Goal: Obtain resource: Download file/media

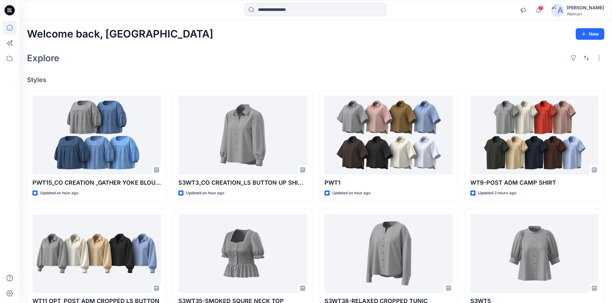
click at [2, 9] on div at bounding box center [9, 10] width 21 height 21
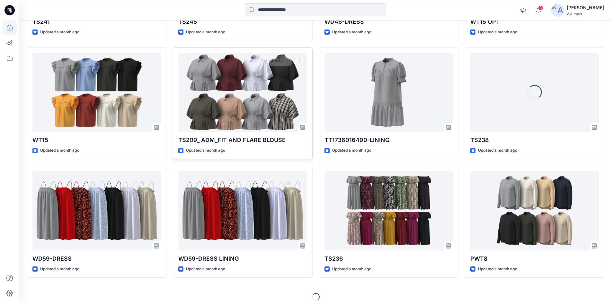
scroll to position [2653, 0]
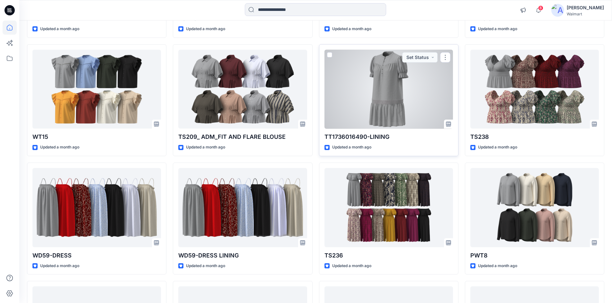
click at [376, 95] on div at bounding box center [388, 89] width 128 height 79
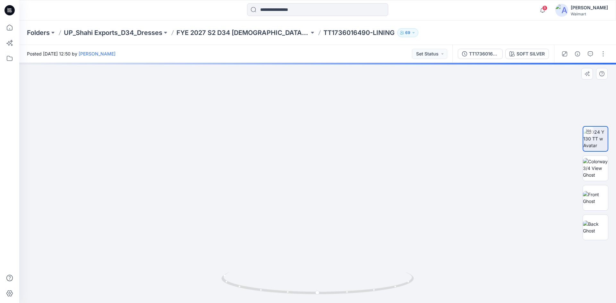
drag, startPoint x: 321, startPoint y: 207, endPoint x: 311, endPoint y: 122, distance: 85.4
drag, startPoint x: 315, startPoint y: 171, endPoint x: 316, endPoint y: 152, distance: 18.3
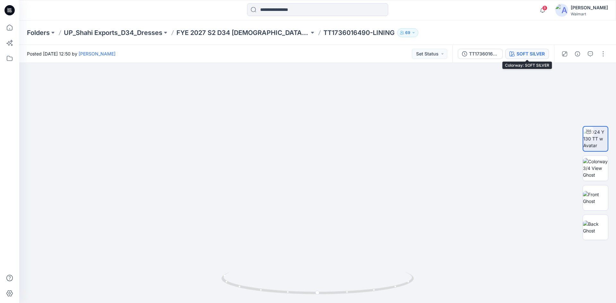
click at [526, 54] on div "SOFT SILVER" at bounding box center [531, 53] width 28 height 7
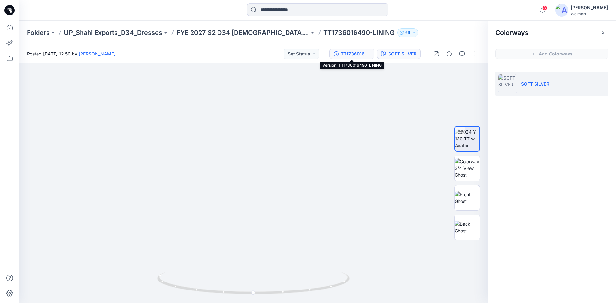
click at [358, 59] on button "TT1736016490-LINING" at bounding box center [352, 54] width 45 height 10
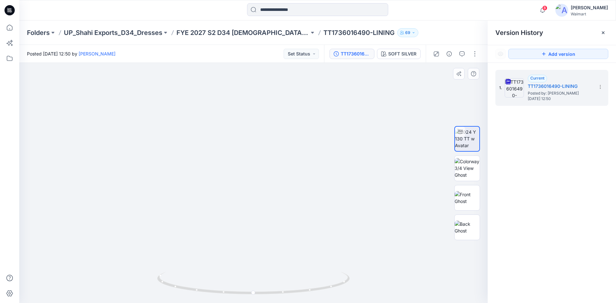
drag, startPoint x: 275, startPoint y: 196, endPoint x: 290, endPoint y: 193, distance: 15.0
drag, startPoint x: 246, startPoint y: 289, endPoint x: 239, endPoint y: 239, distance: 50.8
click at [240, 291] on div at bounding box center [253, 183] width 469 height 240
drag, startPoint x: 243, startPoint y: 169, endPoint x: 250, endPoint y: 247, distance: 77.4
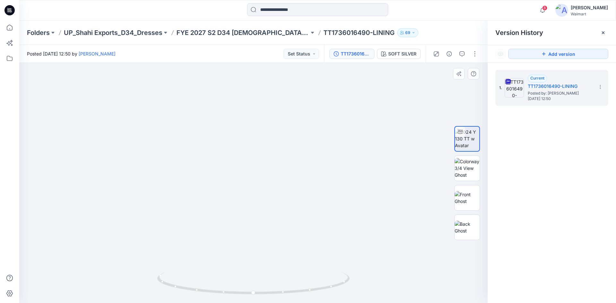
click at [10, 14] on icon at bounding box center [9, 10] width 10 height 10
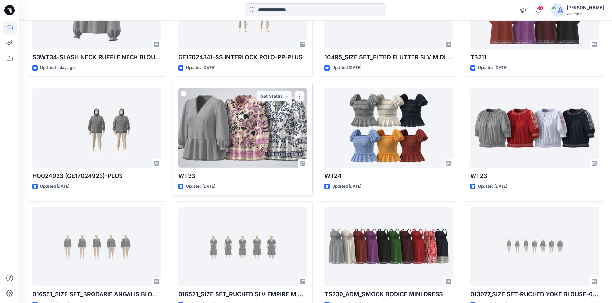
scroll to position [995, 0]
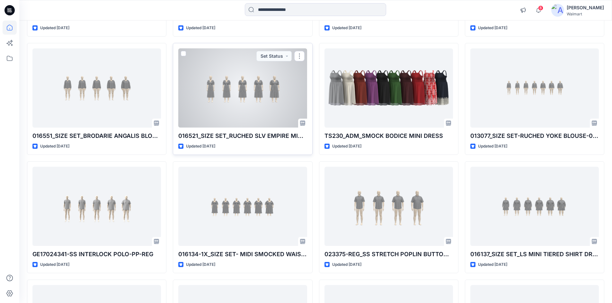
click at [219, 95] on div at bounding box center [242, 87] width 128 height 79
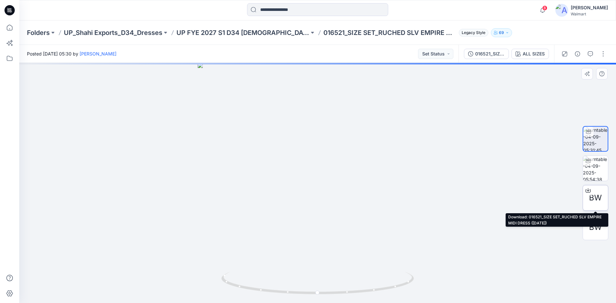
click at [585, 188] on div at bounding box center [588, 191] width 10 height 10
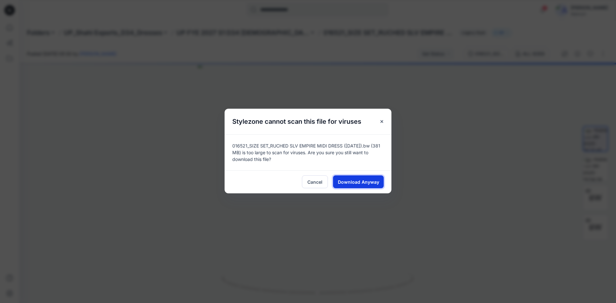
click at [367, 182] on span "Download Anyway" at bounding box center [358, 182] width 41 height 7
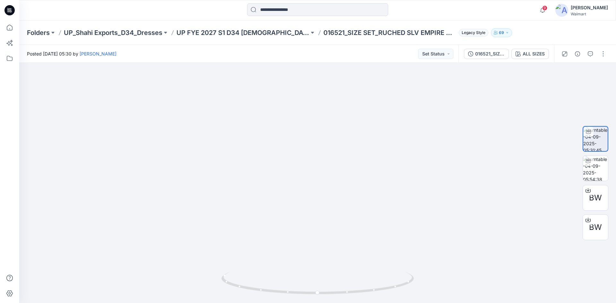
click at [8, 9] on icon at bounding box center [7, 9] width 1 height 0
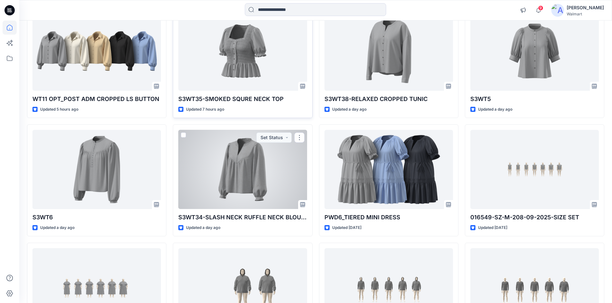
scroll to position [482, 0]
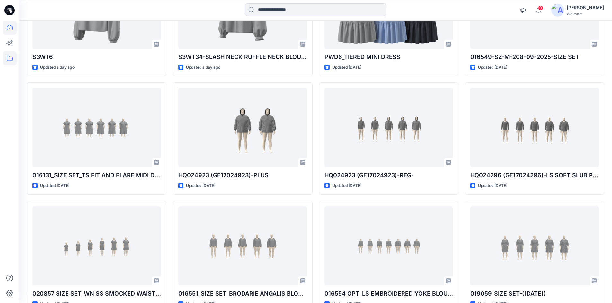
click at [10, 56] on icon at bounding box center [10, 58] width 14 height 14
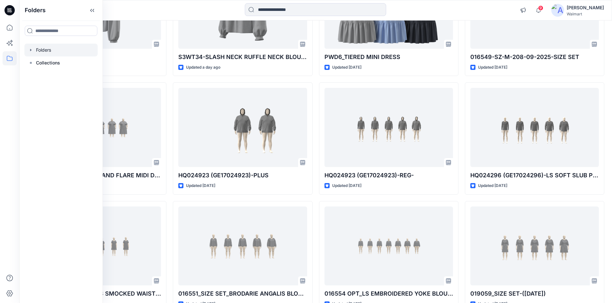
click at [48, 53] on div at bounding box center [60, 50] width 73 height 13
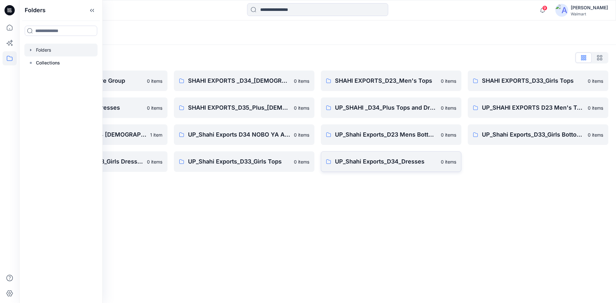
click at [379, 166] on link "UP_Shahi Exports_D34_Dresses 0 items" at bounding box center [391, 162] width 141 height 21
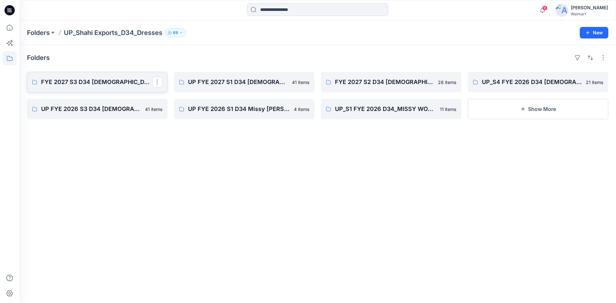
click at [71, 84] on p "FYE 2027 S3 D34 [DEMOGRAPHIC_DATA] Dresses - Shahi" at bounding box center [96, 82] width 111 height 9
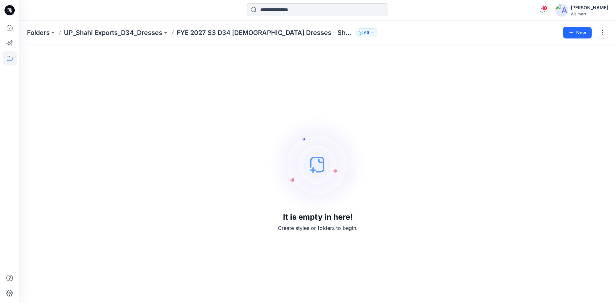
drag, startPoint x: 14, startPoint y: 12, endPoint x: 326, endPoint y: 11, distance: 312.7
click at [13, 12] on icon at bounding box center [9, 10] width 10 height 10
